Goal: Task Accomplishment & Management: Complete application form

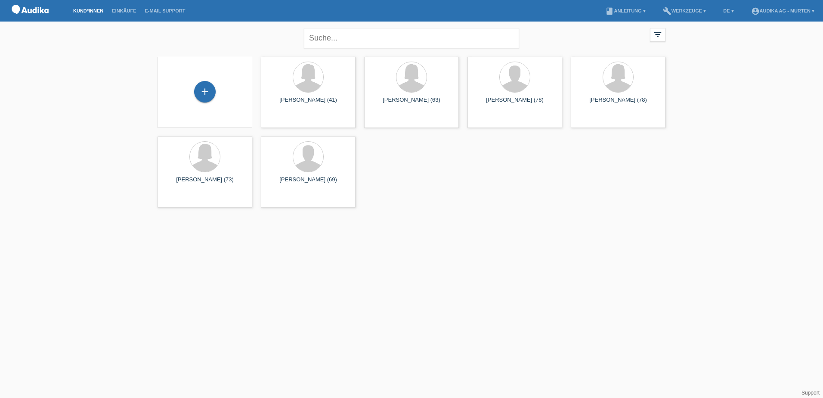
click at [208, 103] on div "+" at bounding box center [204, 92] width 81 height 23
click at [209, 94] on div "+" at bounding box center [205, 92] width 22 height 22
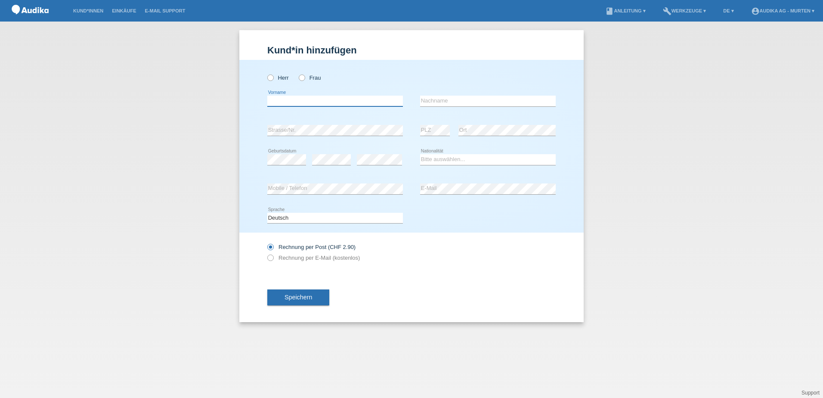
drag, startPoint x: 337, startPoint y: 99, endPoint x: 289, endPoint y: 69, distance: 56.1
click at [337, 99] on input "text" at bounding box center [335, 101] width 136 height 11
click at [297, 73] on icon at bounding box center [297, 73] width 0 height 0
click at [304, 76] on input "Frau" at bounding box center [302, 77] width 6 height 6
radio input "true"
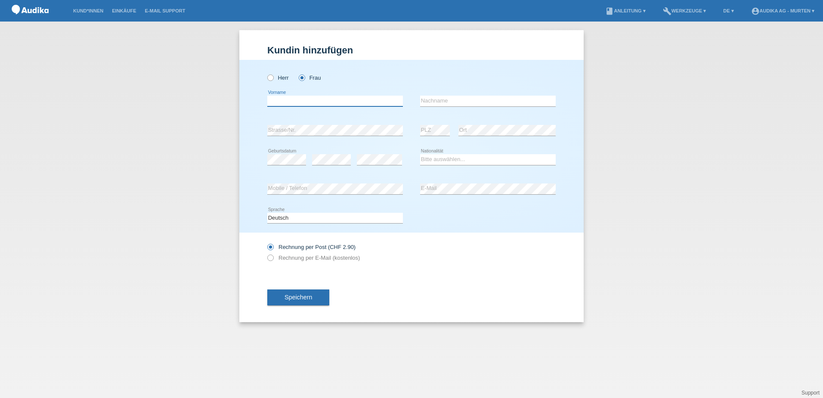
click at [291, 99] on input "text" at bounding box center [335, 101] width 136 height 11
type input "[PERSON_NAME]"
click at [509, 98] on input "text" at bounding box center [488, 101] width 136 height 11
type input "Pidoud"
click at [260, 131] on div "Herr Frau Mallory error Vorname C" at bounding box center [411, 146] width 344 height 173
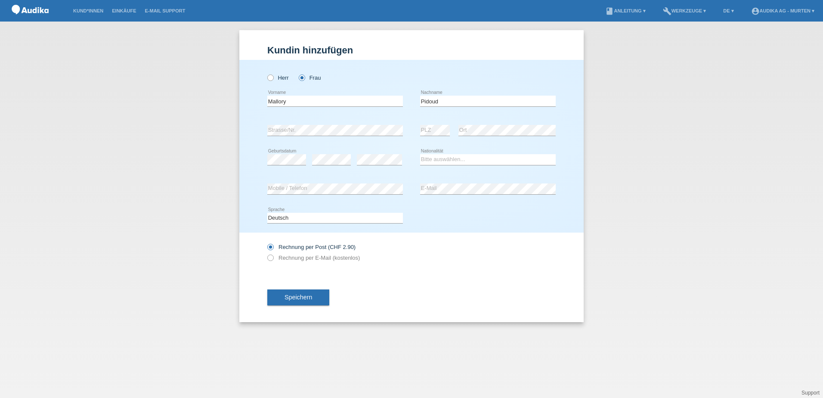
click at [289, 165] on icon at bounding box center [286, 165] width 39 height 0
click at [323, 221] on select "Deutsch Français Italiano English" at bounding box center [335, 218] width 136 height 10
select select "fr"
click at [267, 213] on select "Deutsch Français Italiano English" at bounding box center [335, 218] width 136 height 10
click at [266, 253] on icon at bounding box center [266, 253] width 0 height 0
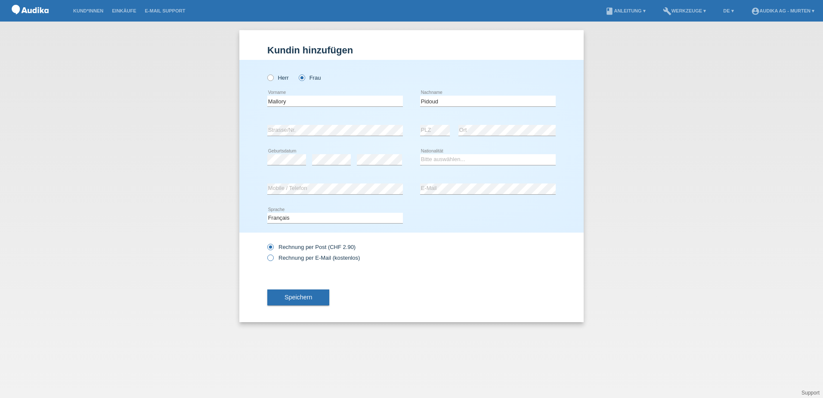
click at [269, 257] on input "Rechnung per E-Mail (kostenlos)" at bounding box center [270, 259] width 6 height 11
radio input "true"
click at [291, 298] on span "Speichern" at bounding box center [298, 297] width 28 height 7
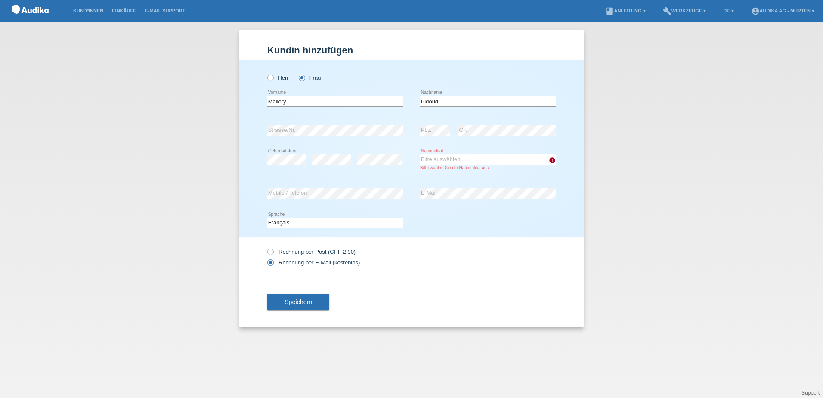
click at [448, 158] on select "Bitte auswählen... Schweiz Deutschland Liechtenstein Österreich ------------ Af…" at bounding box center [488, 159] width 136 height 10
select select "CH"
click at [420, 154] on select "Bitte auswählen... Schweiz Deutschland Liechtenstein Österreich ------------ Af…" at bounding box center [488, 159] width 136 height 10
click at [277, 302] on button "Speichern" at bounding box center [298, 302] width 62 height 16
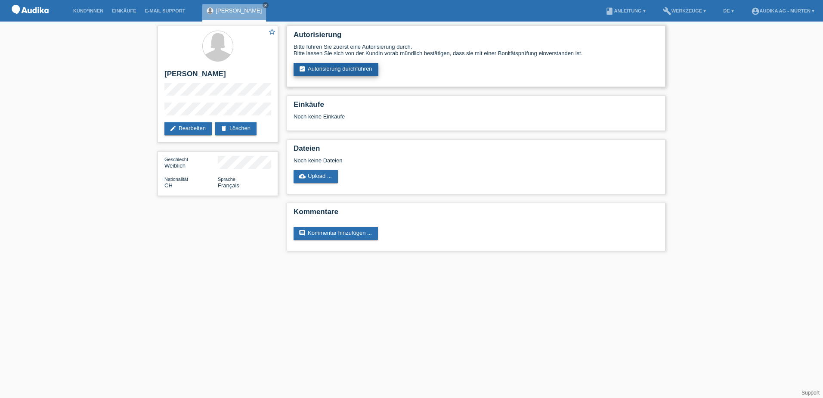
click at [311, 64] on link "assignment_turned_in Autorisierung durchführen" at bounding box center [336, 69] width 85 height 13
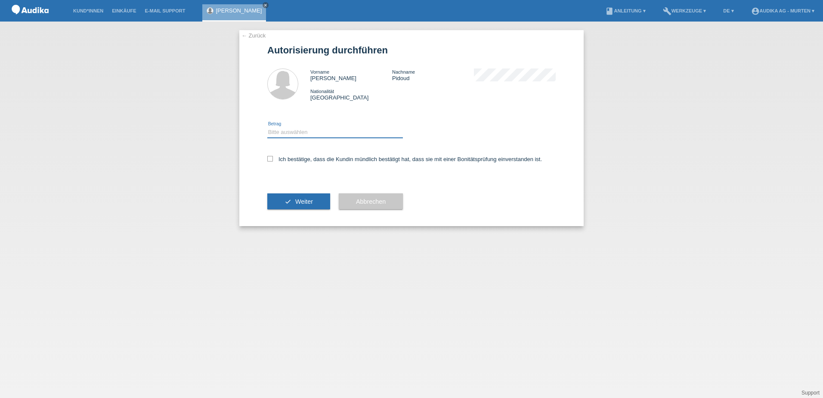
click at [308, 129] on select "Bitte auswählen CHF 1.00 - CHF 499.00 CHF 500.00 - CHF 1'999.00 CHF 2'000.00 - …" at bounding box center [335, 132] width 136 height 10
select select "3"
click at [267, 127] on select "Bitte auswählen CHF 1.00 - CHF 499.00 CHF 500.00 - CHF 1'999.00 CHF 2'000.00 - …" at bounding box center [335, 132] width 136 height 10
click at [271, 159] on icon at bounding box center [270, 159] width 6 height 6
click at [271, 159] on input "Ich bestätige, dass die Kundin mündlich bestätigt hat, dass sie mit einer Bonit…" at bounding box center [270, 159] width 6 height 6
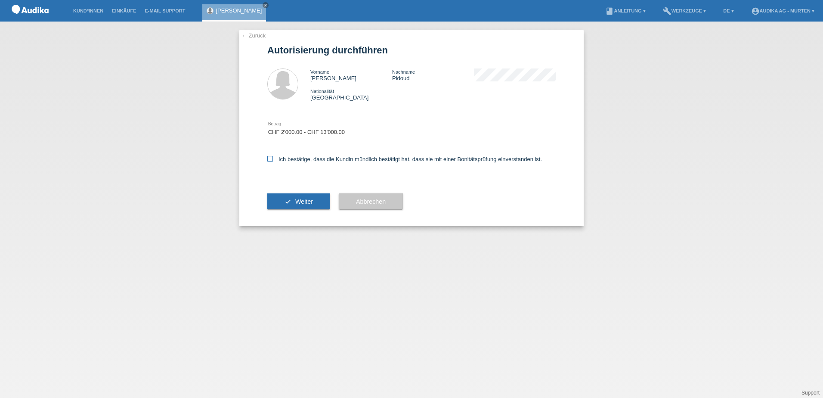
checkbox input "true"
click at [288, 198] on button "check Weiter" at bounding box center [298, 201] width 63 height 16
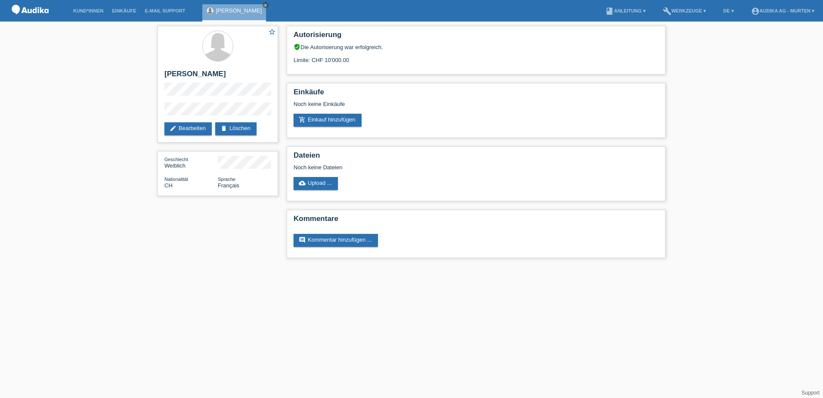
click at [722, 228] on div "star_border [PERSON_NAME] edit Bearbeiten delete Löschen Geschlecht Weiblich Na…" at bounding box center [411, 144] width 823 height 245
click at [351, 123] on link "add_shopping_cart Einkauf hinzufügen" at bounding box center [328, 120] width 68 height 13
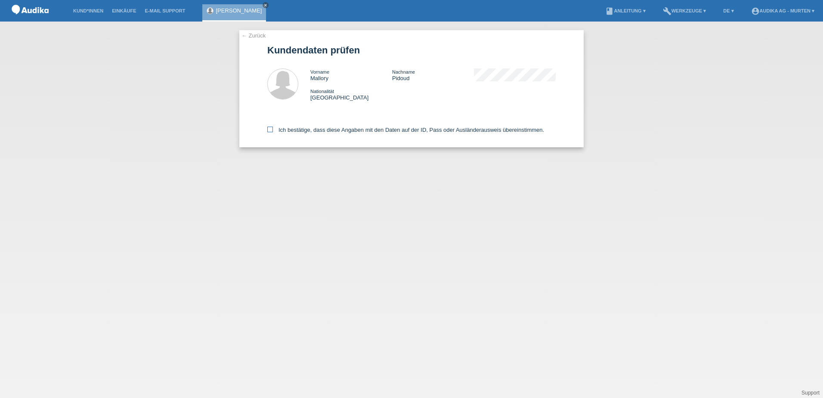
click at [269, 130] on icon at bounding box center [270, 130] width 6 height 6
click at [269, 130] on input "Ich bestätige, dass diese Angaben mit den Daten auf der ID, Pass oder Ausländer…" at bounding box center [270, 130] width 6 height 6
checkbox input "true"
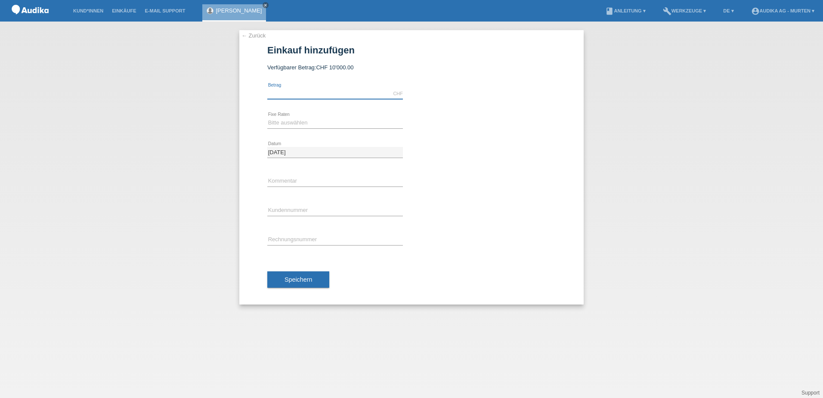
click at [359, 93] on input "text" at bounding box center [335, 93] width 136 height 11
type input "8790.00"
click at [322, 123] on select "Bitte auswählen 12 Raten 24 Raten" at bounding box center [335, 123] width 136 height 10
select select "178"
click at [267, 118] on select "Bitte auswählen 12 Raten 24 Raten" at bounding box center [335, 123] width 136 height 10
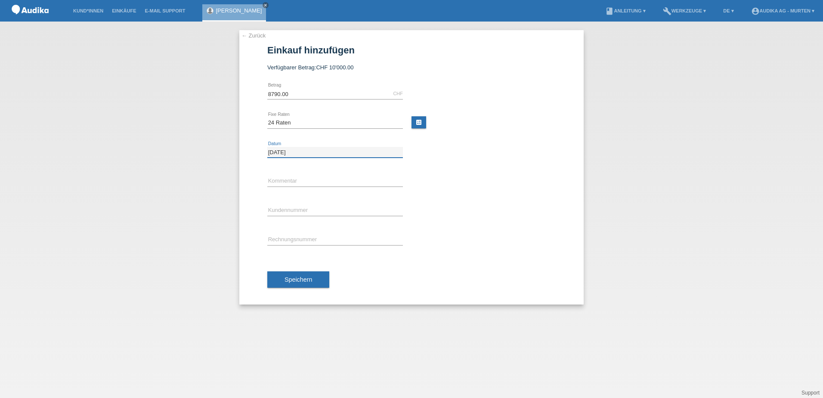
click at [306, 156] on input "[DATE]" at bounding box center [335, 152] width 136 height 11
click at [297, 178] on input "text" at bounding box center [335, 181] width 136 height 11
click at [291, 281] on span "Speichern" at bounding box center [298, 279] width 28 height 7
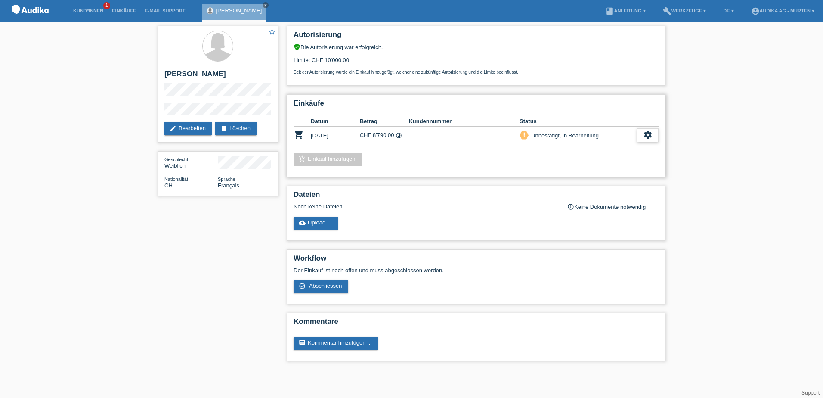
click at [651, 133] on icon "settings" at bounding box center [647, 134] width 9 height 9
click at [644, 136] on icon "settings" at bounding box center [647, 134] width 9 height 9
click at [603, 176] on div "check_circle_outline Abschliessen" at bounding box center [617, 174] width 139 height 13
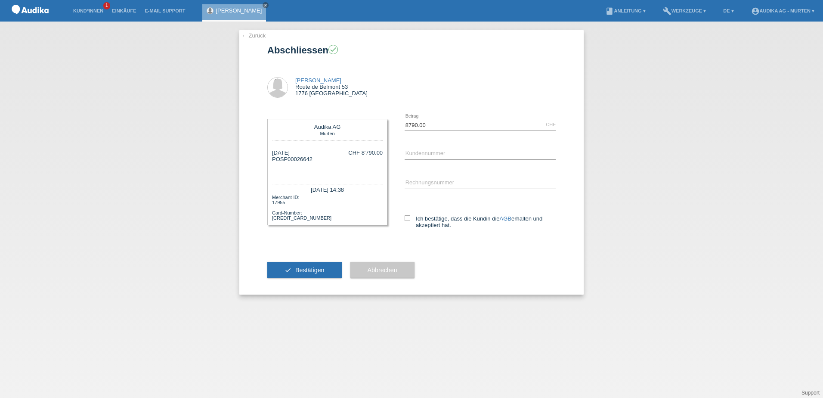
drag, startPoint x: 314, startPoint y: 158, endPoint x: 270, endPoint y: 161, distance: 43.5
click at [270, 161] on div "Audika [PERSON_NAME][GEOGRAPHIC_DATA] [DATE] POSP00026642 CHF 8'790.00" at bounding box center [327, 172] width 120 height 106
copy div "POSP00026642"
click at [337, 164] on div "[DATE] POSP00026642 CHF 8'790.00" at bounding box center [327, 162] width 111 height 26
drag, startPoint x: 312, startPoint y: 158, endPoint x: 282, endPoint y: 161, distance: 30.3
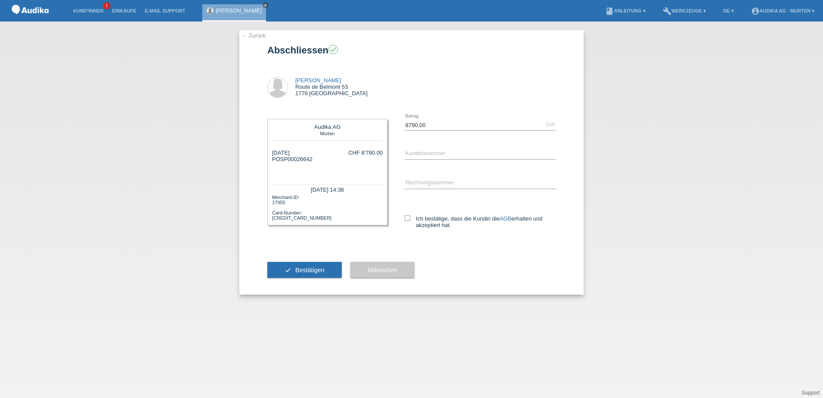
click at [282, 161] on div "[DATE] POSP00026642" at bounding box center [292, 162] width 40 height 26
copy div "SP00026642"
click at [419, 148] on input "C" at bounding box center [480, 153] width 151 height 11
paste input "1196067"
type input "C1196067"
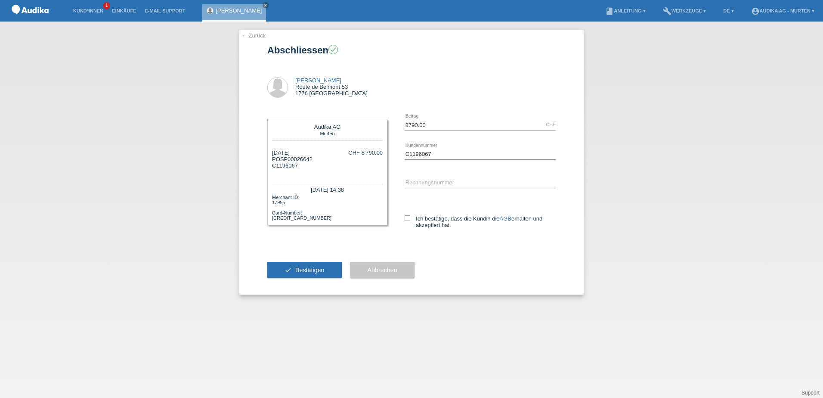
drag, startPoint x: 408, startPoint y: 177, endPoint x: 413, endPoint y: 182, distance: 6.7
click at [408, 177] on div "error Rechnungsnummer" at bounding box center [480, 183] width 151 height 29
type input "SOI"
click at [413, 182] on input "SOI" at bounding box center [480, 183] width 151 height 11
drag, startPoint x: 422, startPoint y: 182, endPoint x: 374, endPoint y: 184, distance: 47.4
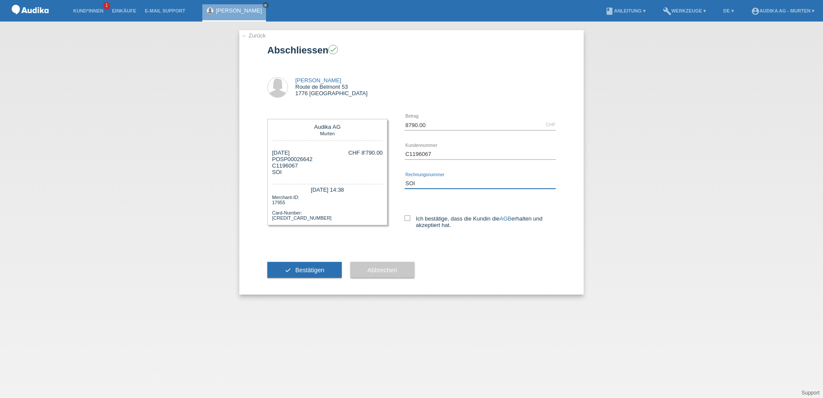
click at [374, 184] on div "Audika AG Murten 26.08.2025 POSP00026642 C1196067 SOI SOI" at bounding box center [411, 177] width 288 height 135
paste input "SOI000348291"
type input "SOI000348291"
click at [442, 150] on input "C1196067" at bounding box center [480, 153] width 151 height 11
type input "C11960670"
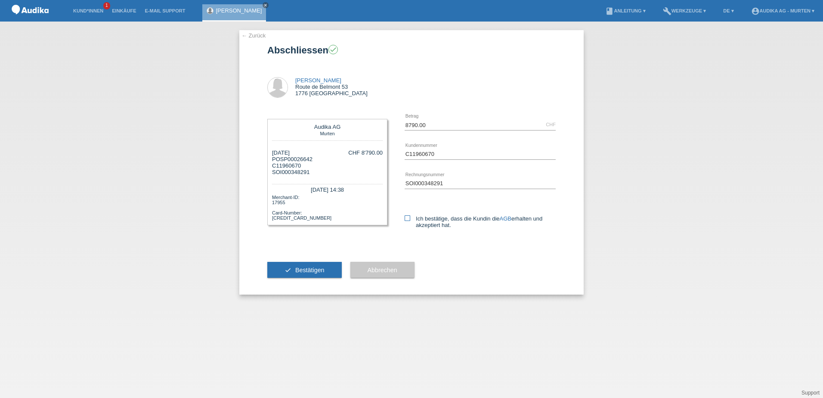
click at [409, 217] on icon at bounding box center [408, 218] width 6 height 6
click at [409, 217] on input "Ich bestätige, dass die Kundin die AGB erhalten und akzeptiert hat." at bounding box center [408, 218] width 6 height 6
checkbox input "true"
click at [312, 271] on span "Bestätigen" at bounding box center [309, 269] width 29 height 7
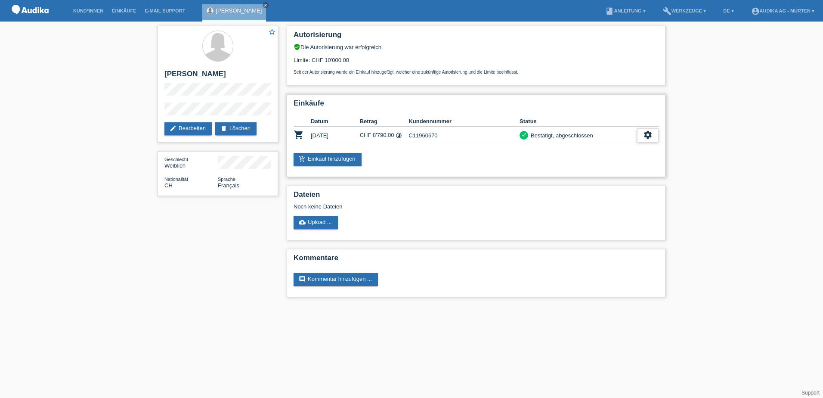
click at [651, 136] on icon "settings" at bounding box center [647, 134] width 9 height 9
click at [633, 174] on span "Finanzierungsdetails herunterladen" at bounding box center [601, 174] width 90 height 10
click at [745, 225] on div "star_border [PERSON_NAME] edit Bearbeiten delete Löschen Geschlecht Weiblich Na…" at bounding box center [411, 164] width 823 height 284
click at [765, 12] on link "account_circle Audika AG - Murten ▾" at bounding box center [783, 10] width 72 height 5
click at [749, 58] on link "Logout" at bounding box center [746, 61] width 17 height 6
